Goal: Task Accomplishment & Management: Use online tool/utility

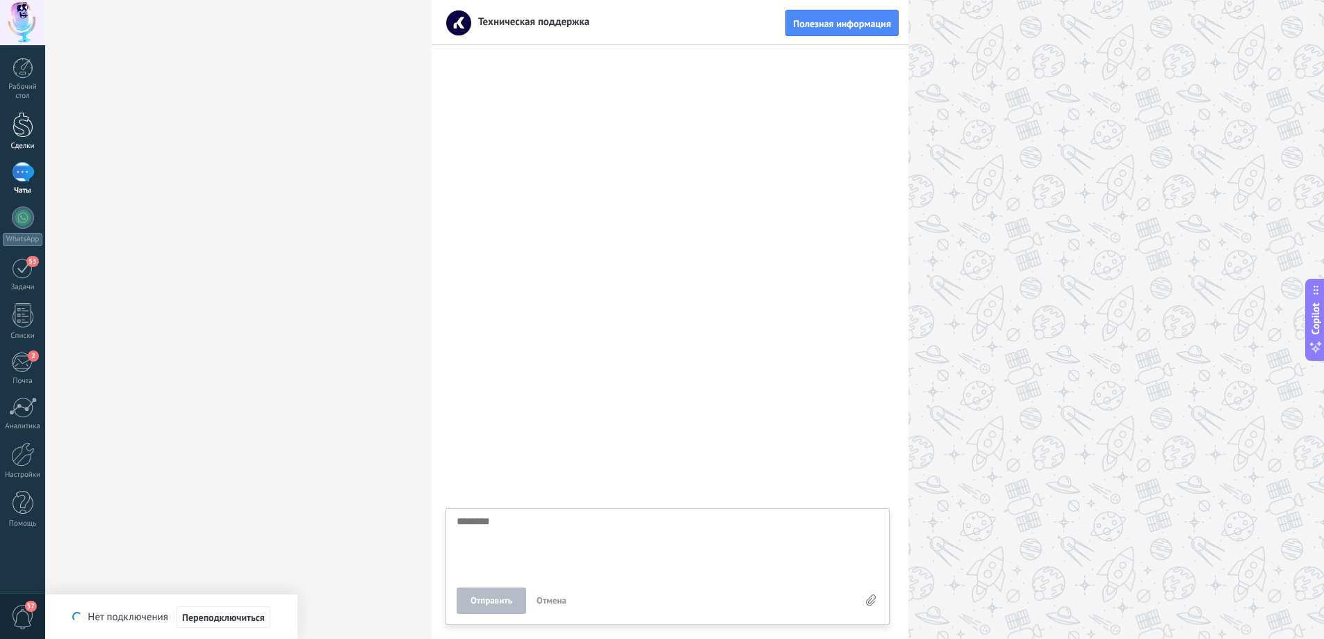
click at [29, 133] on div at bounding box center [23, 125] width 21 height 26
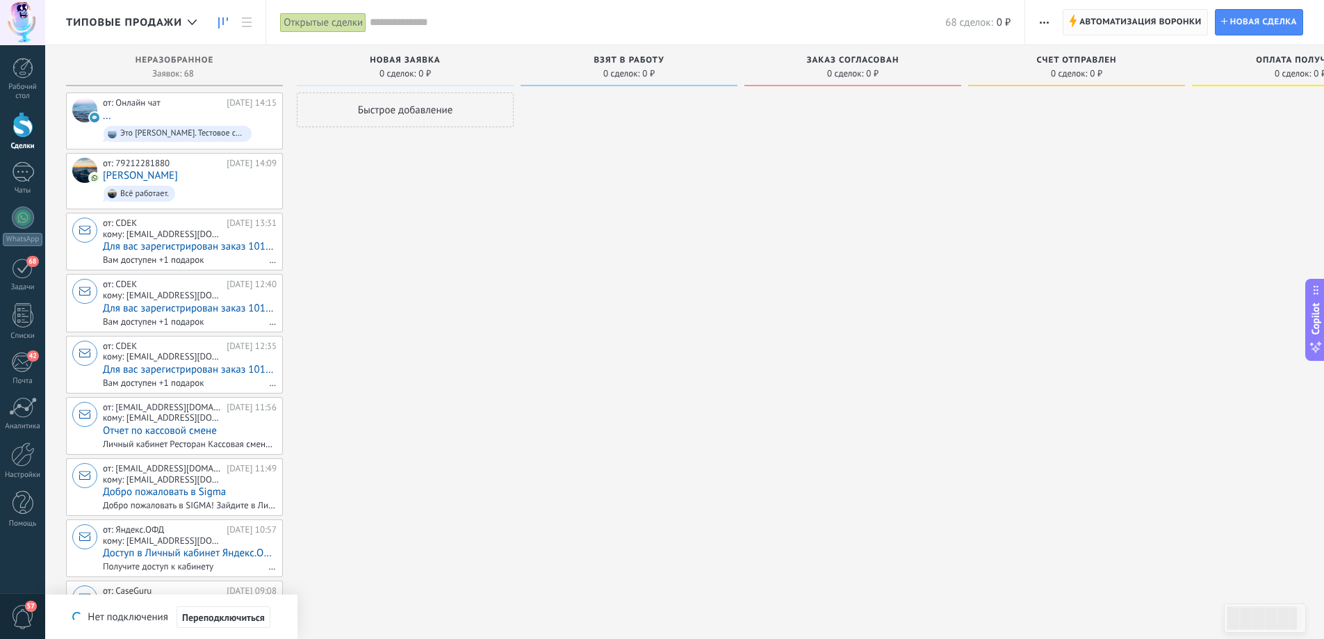
click at [1108, 12] on span "Автоматизация воронки" at bounding box center [1141, 22] width 122 height 25
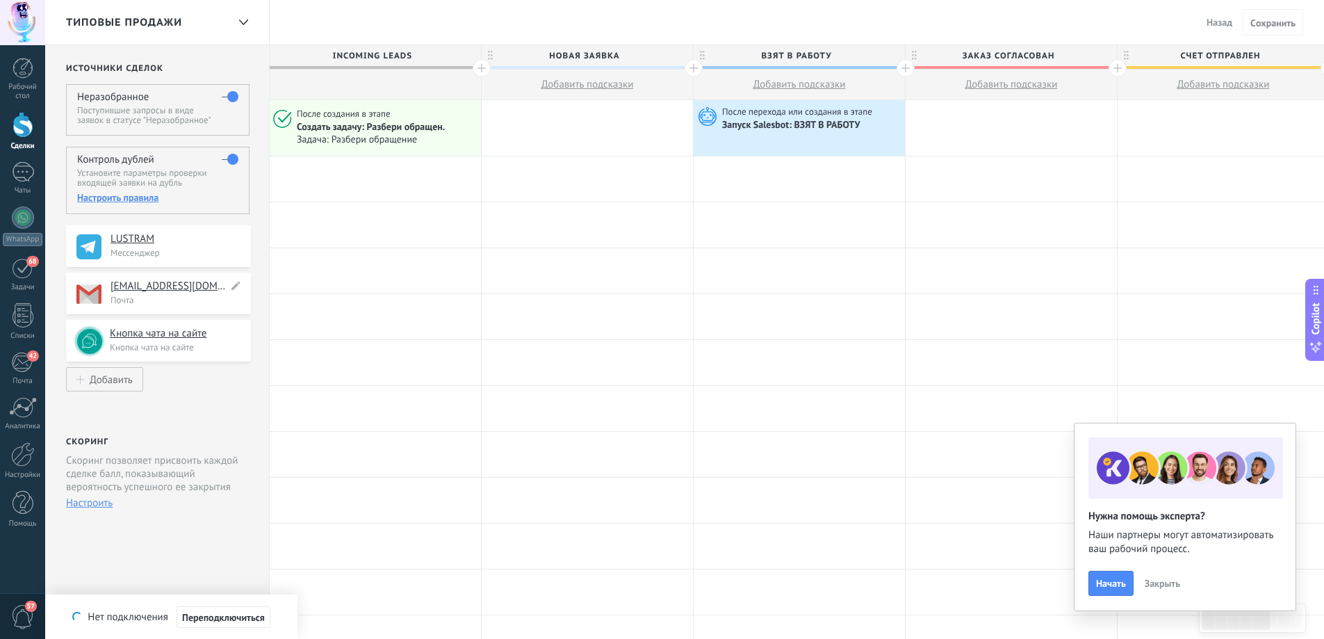
drag, startPoint x: 196, startPoint y: 288, endPoint x: 122, endPoint y: 288, distance: 73.7
click at [122, 287] on h4 "[EMAIL_ADDRESS][DOMAIN_NAME]" at bounding box center [169, 286] width 117 height 14
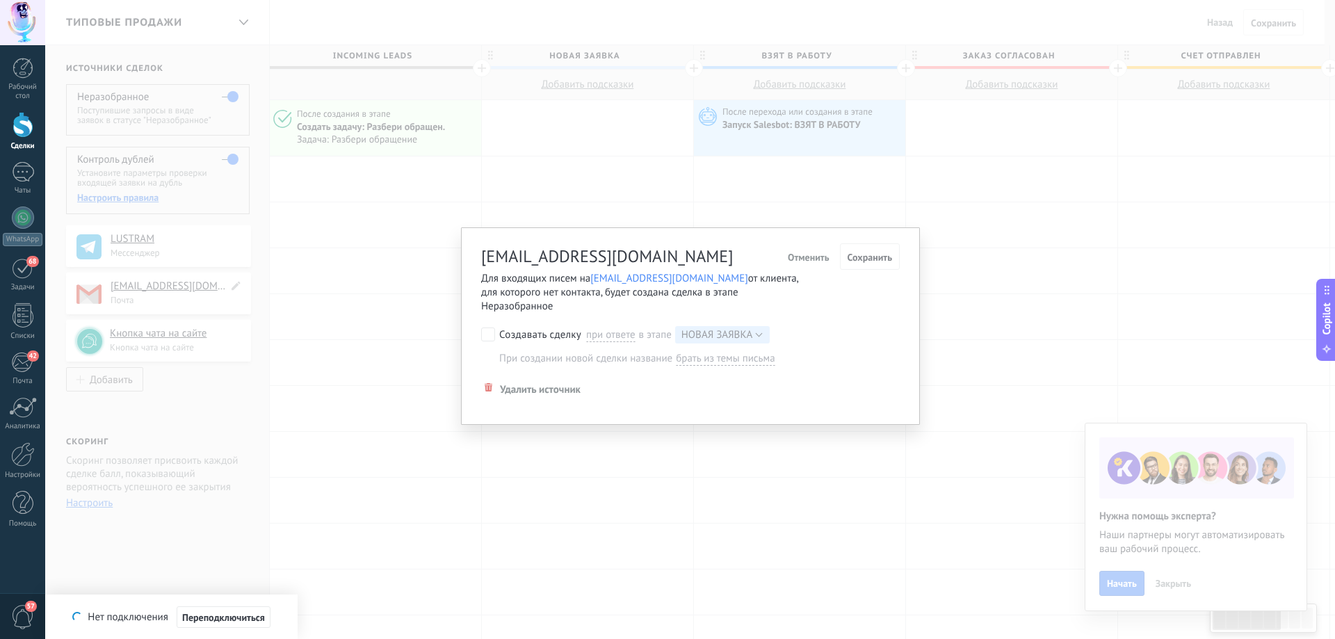
click at [149, 296] on div "[EMAIL_ADDRESS][DOMAIN_NAME] Отменить Сохранить Для входящих писем на [EMAIL_AD…" at bounding box center [690, 319] width 1290 height 639
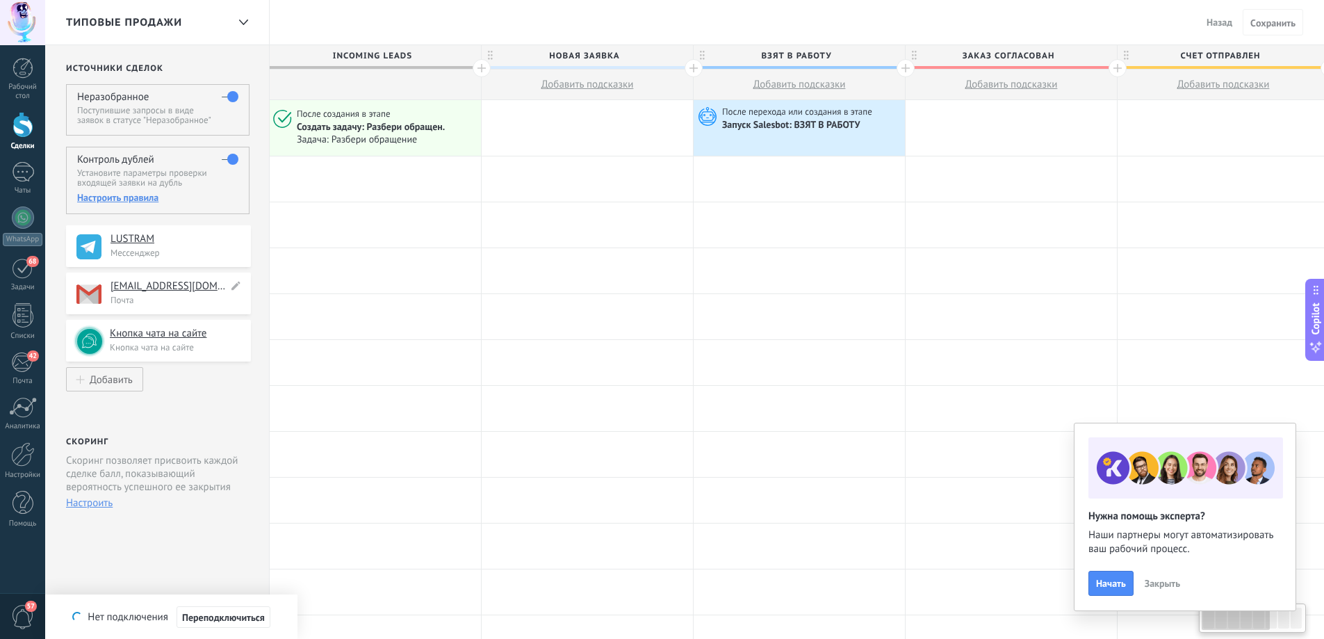
click at [161, 297] on p "Почта" at bounding box center [177, 300] width 132 height 12
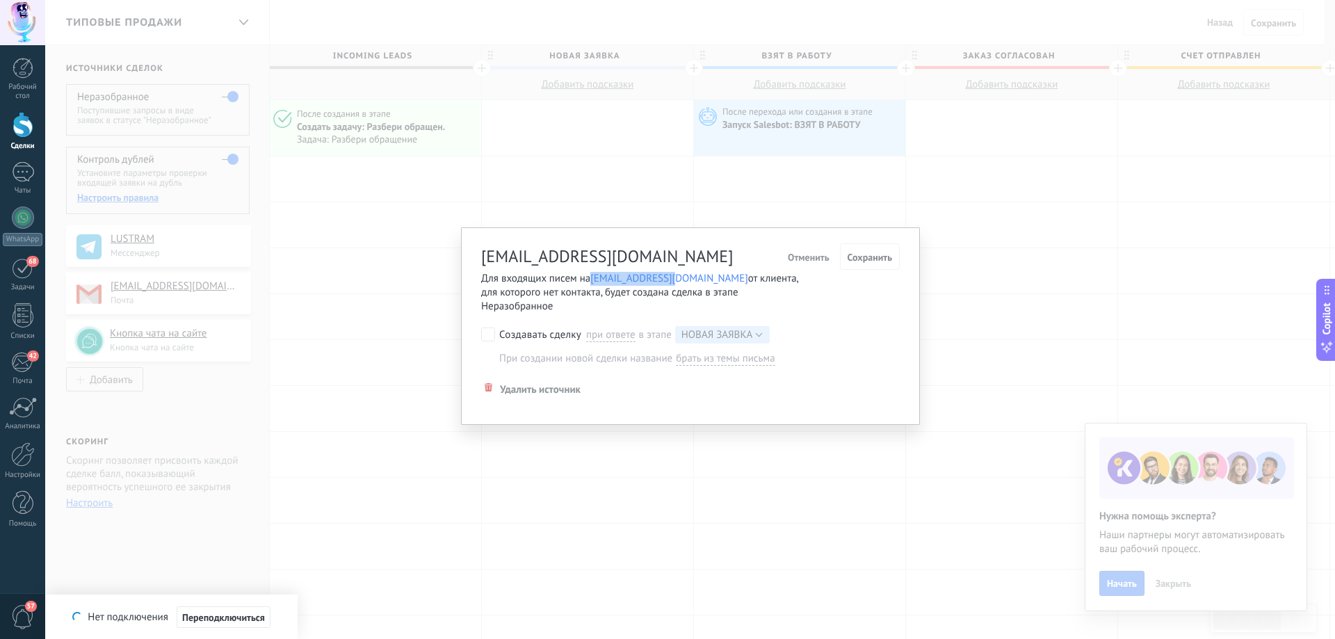
drag, startPoint x: 673, startPoint y: 283, endPoint x: 593, endPoint y: 282, distance: 80.0
click at [593, 282] on p "Для входящих писем на [EMAIL_ADDRESS][DOMAIN_NAME] от клиента, для которого нет…" at bounding box center [646, 293] width 330 height 42
copy span "[EMAIL_ADDRESS][DOMAIN_NAME]"
click at [373, 318] on div "[EMAIL_ADDRESS][DOMAIN_NAME] Отменить Сохранить Для входящих писем на [EMAIL_AD…" at bounding box center [690, 319] width 1290 height 639
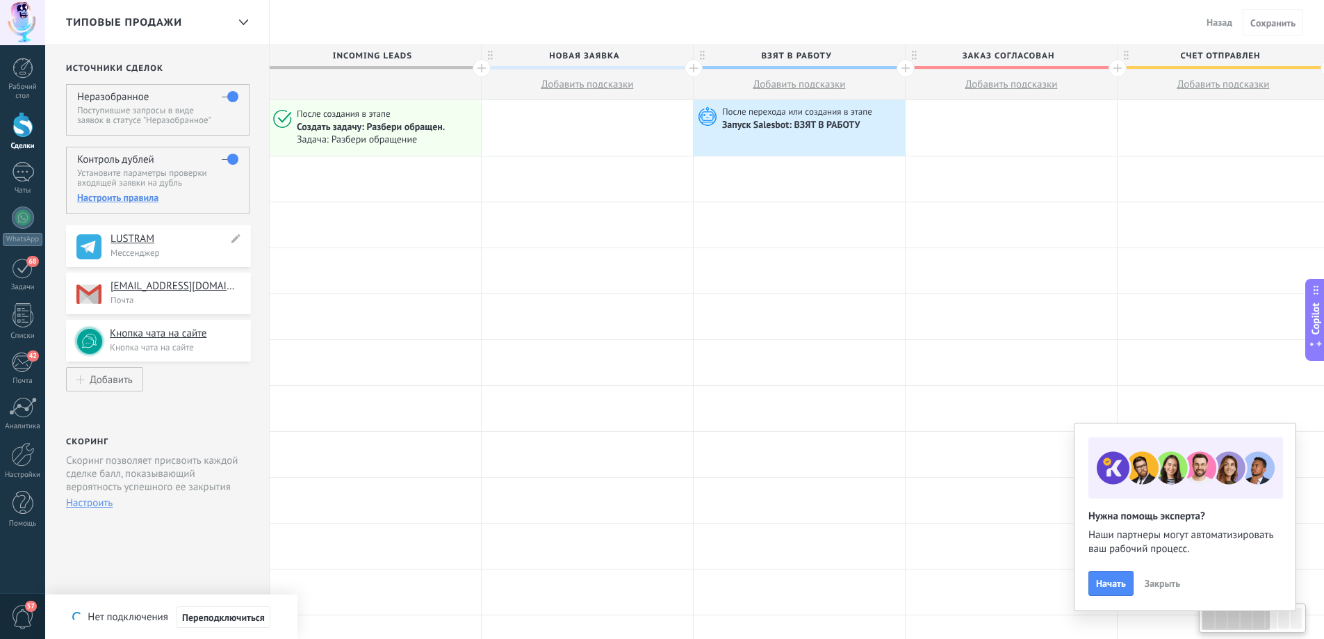
click at [172, 251] on p "Мессенджер" at bounding box center [177, 253] width 132 height 12
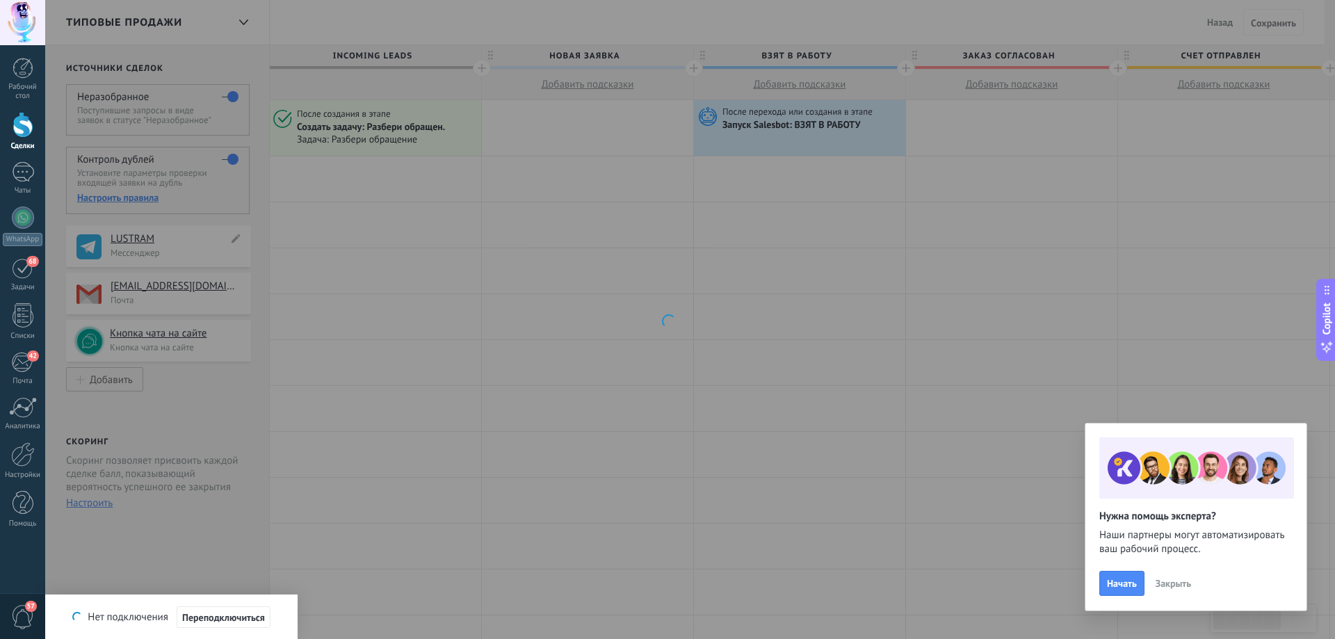
click at [172, 250] on div at bounding box center [667, 319] width 1335 height 639
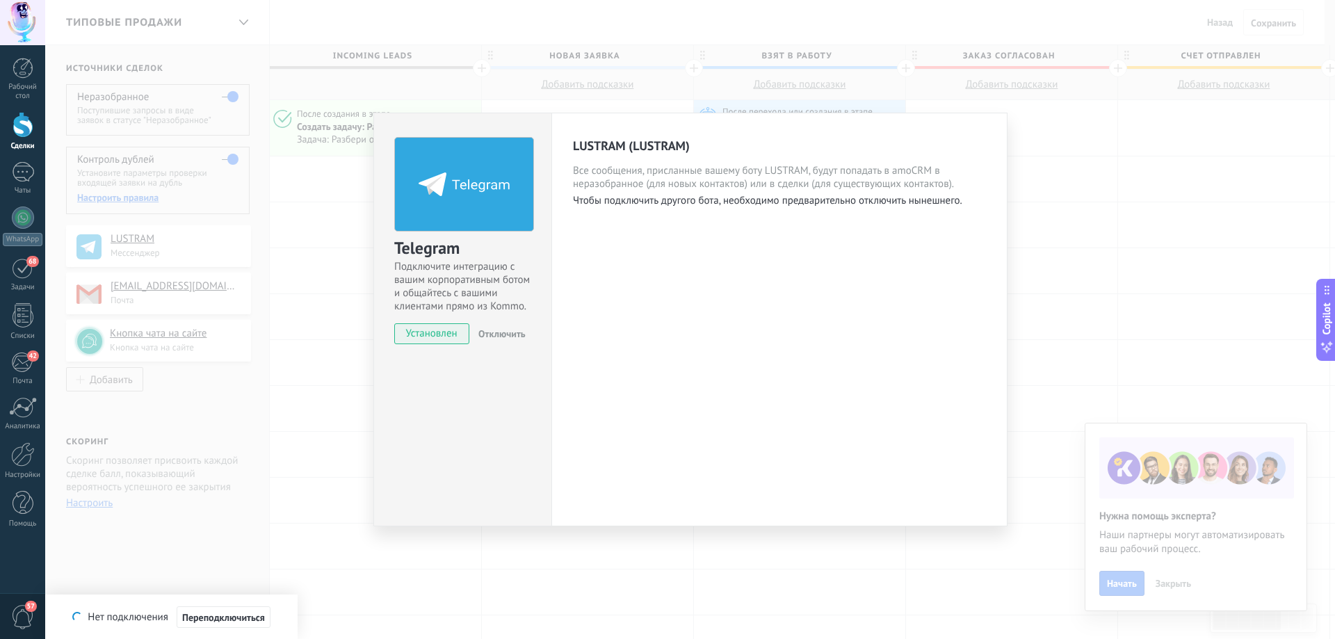
click at [250, 396] on div "Telegram Подключите интеграцию с вашим корпоративным ботом и общайтесь с вашими…" at bounding box center [690, 319] width 1290 height 639
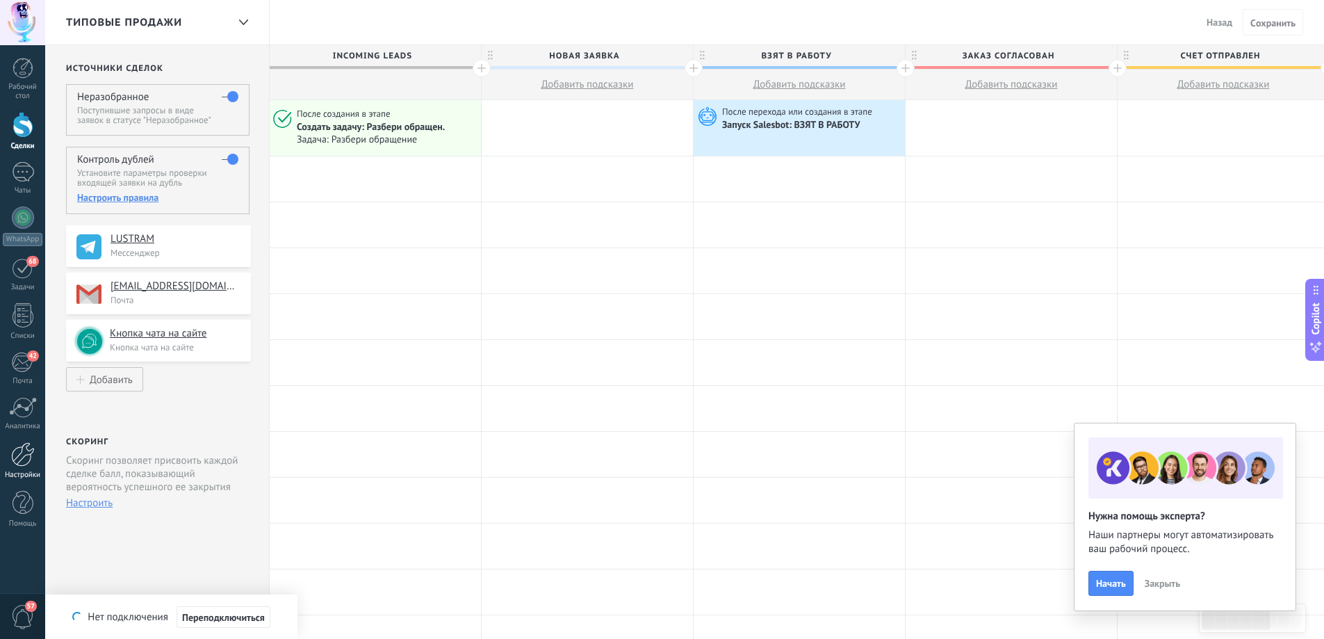
click at [24, 453] on div at bounding box center [23, 454] width 24 height 24
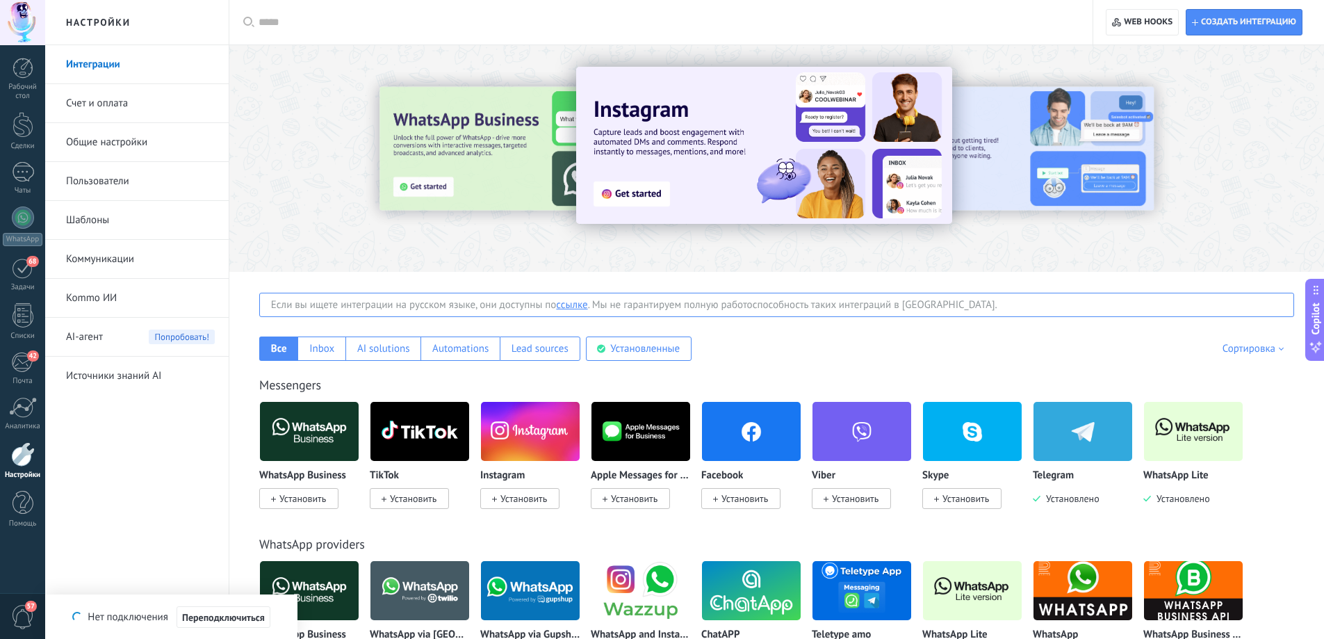
click at [1213, 443] on img at bounding box center [1193, 431] width 99 height 67
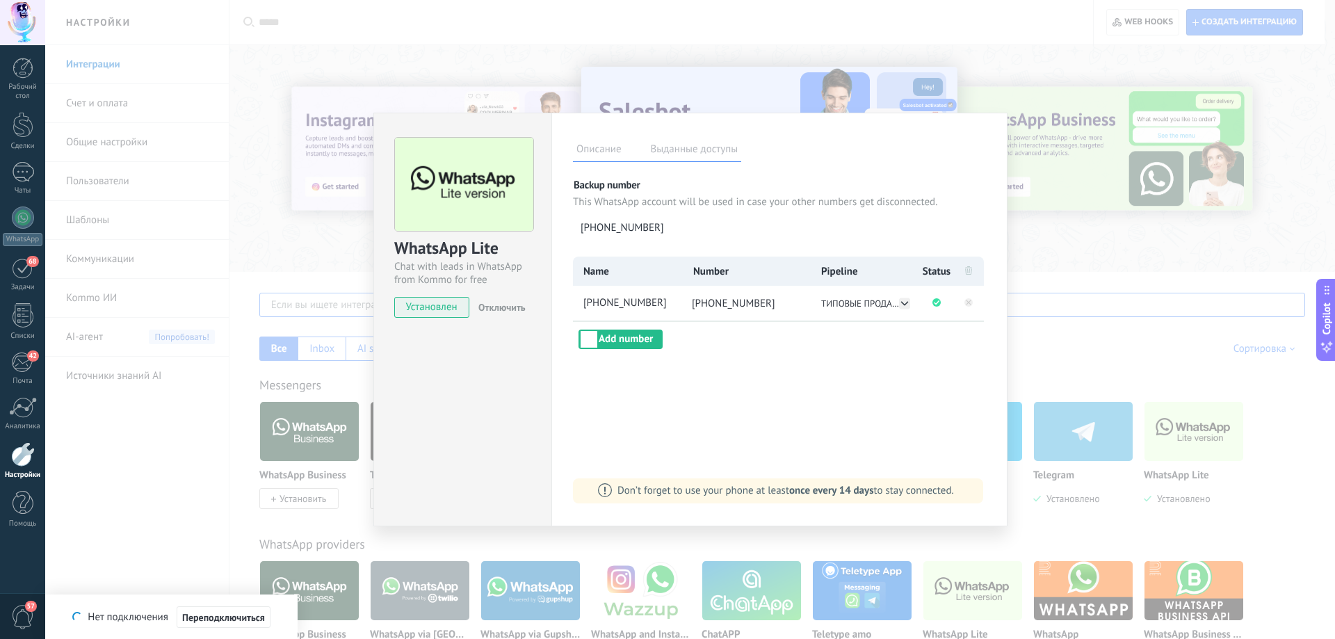
drag, startPoint x: 759, startPoint y: 305, endPoint x: 694, endPoint y: 305, distance: 65.4
click at [694, 305] on li "[PHONE_NUMBER]" at bounding box center [745, 303] width 129 height 35
copy span "[PHONE_NUMBER]"
click at [13, 458] on div at bounding box center [23, 454] width 24 height 24
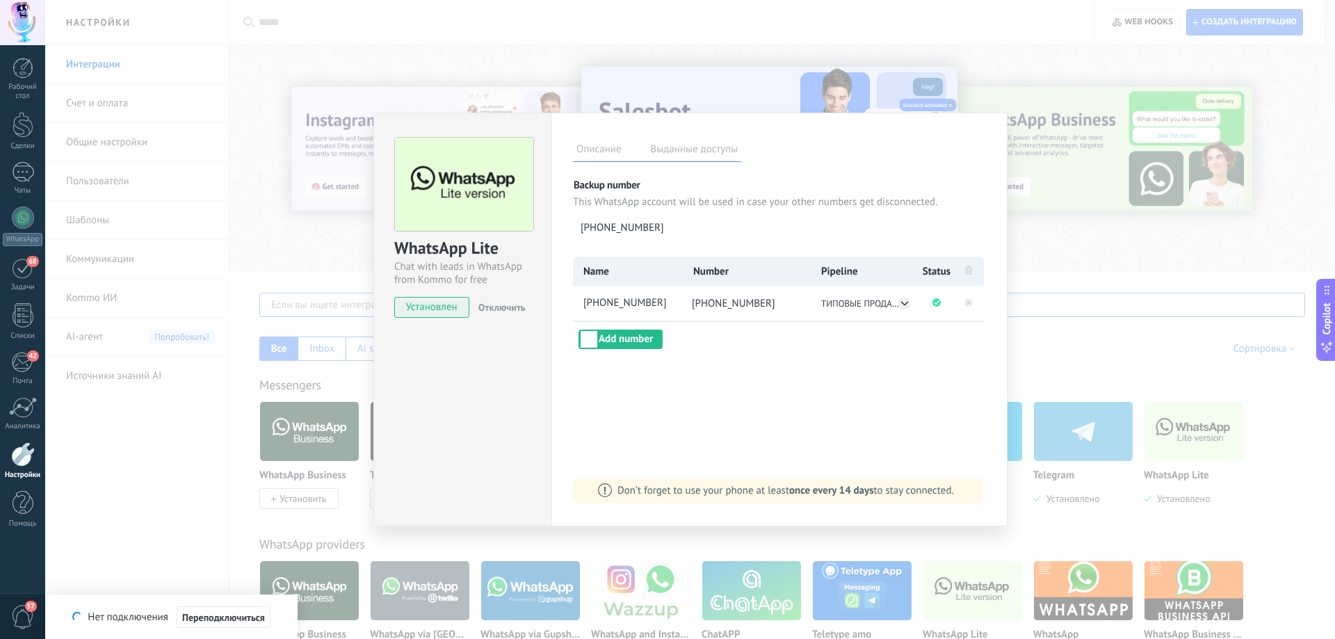
click at [184, 465] on div "WhatsApp Lite Chat with leads in WhatsApp from Kommo for free Установлен Отключ…" at bounding box center [690, 319] width 1290 height 639
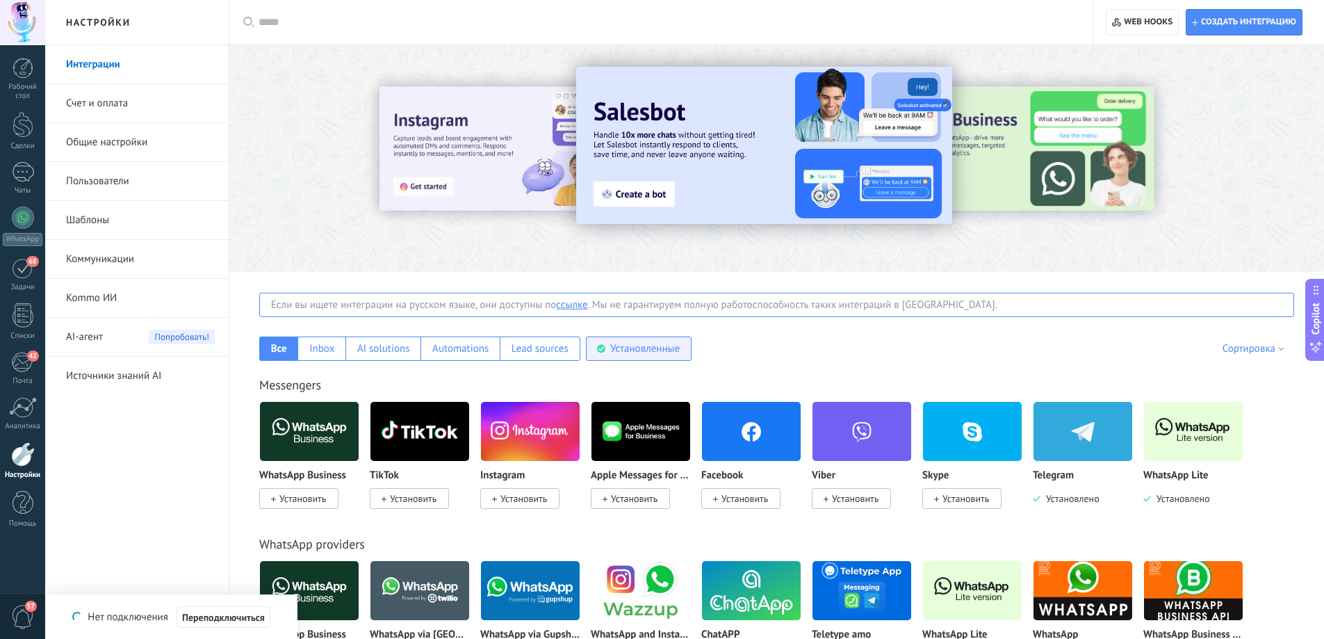
click at [653, 353] on div "Установленные" at bounding box center [645, 348] width 70 height 13
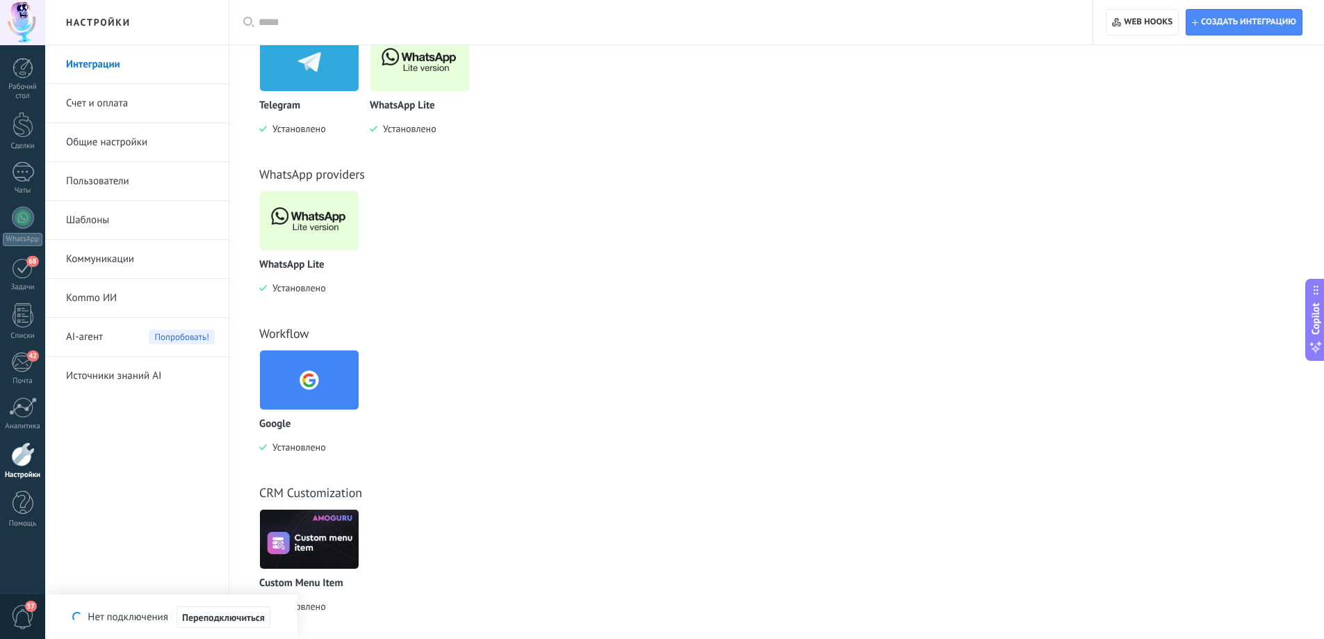
scroll to position [382, 0]
